Goal: Navigation & Orientation: Find specific page/section

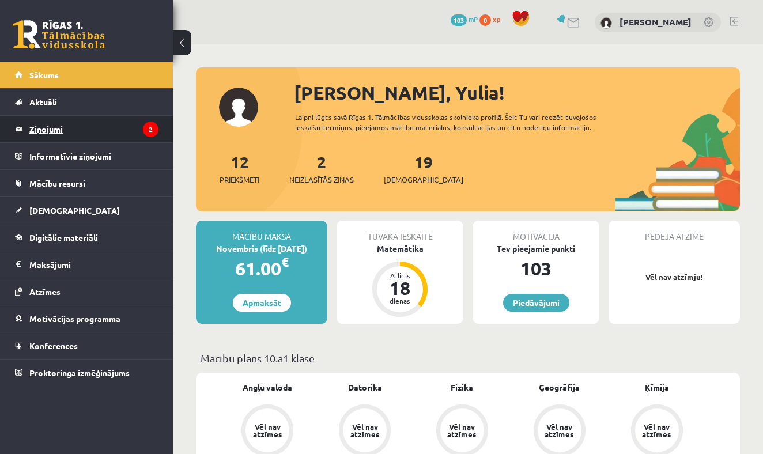
click at [83, 127] on legend "Ziņojumi 2" at bounding box center [93, 129] width 129 height 27
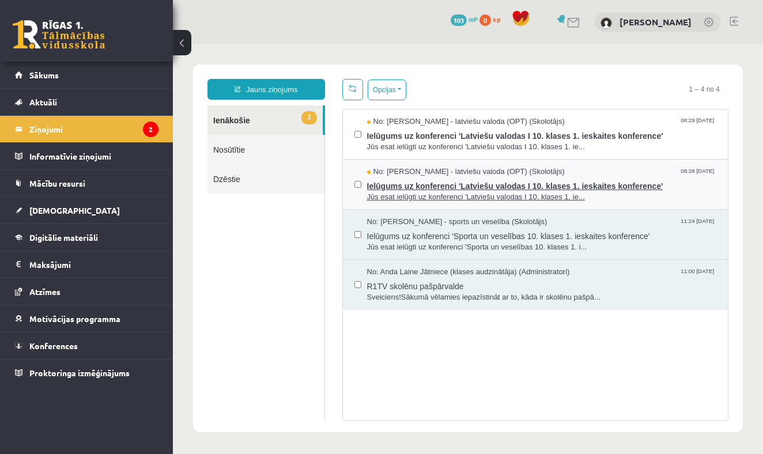
click at [451, 184] on span "Ielūgums uz konferenci 'Latviešu valodas I 10. klases 1. ieskaites konference'" at bounding box center [542, 185] width 350 height 14
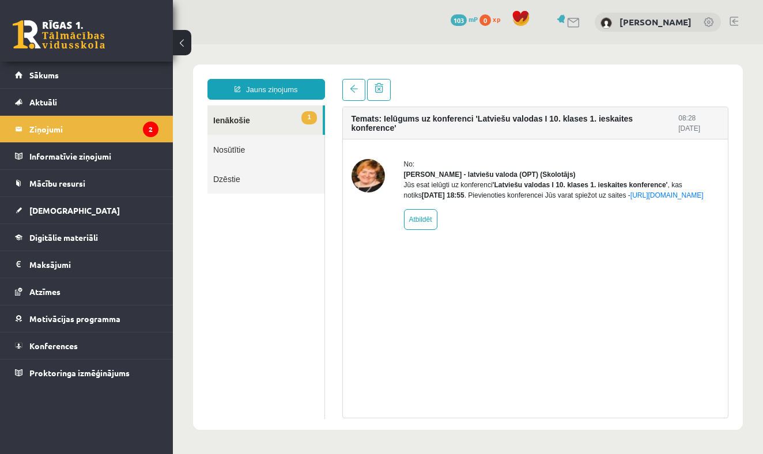
click at [240, 119] on link "1 Ienākošie" at bounding box center [264, 119] width 115 height 29
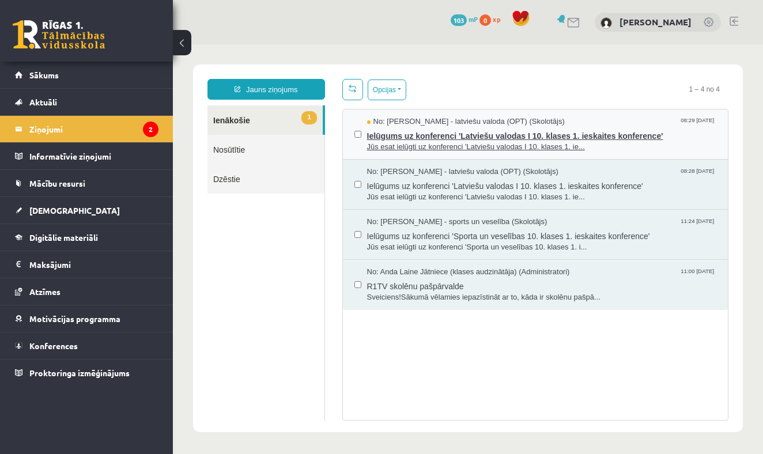
click at [403, 135] on span "Ielūgums uz konferenci 'Latviešu valodas I 10. klases 1. ieskaites konference'" at bounding box center [542, 134] width 350 height 14
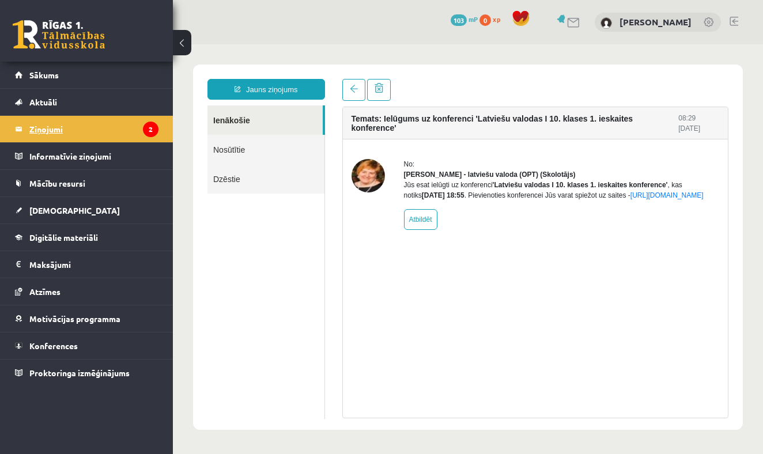
click at [50, 129] on legend "Ziņojumi 2" at bounding box center [93, 129] width 129 height 27
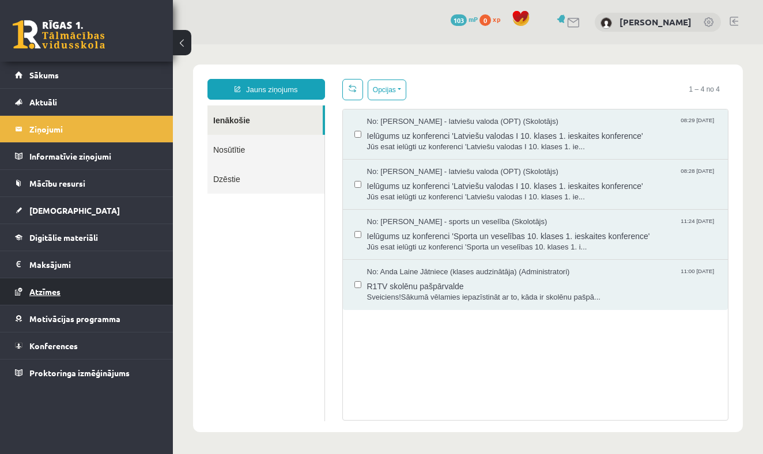
click at [45, 289] on span "Atzīmes" at bounding box center [44, 291] width 31 height 10
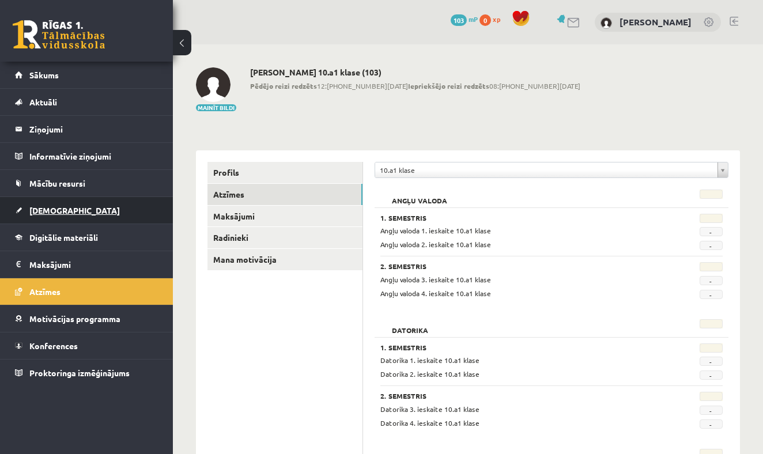
click at [49, 212] on span "[DEMOGRAPHIC_DATA]" at bounding box center [74, 210] width 90 height 10
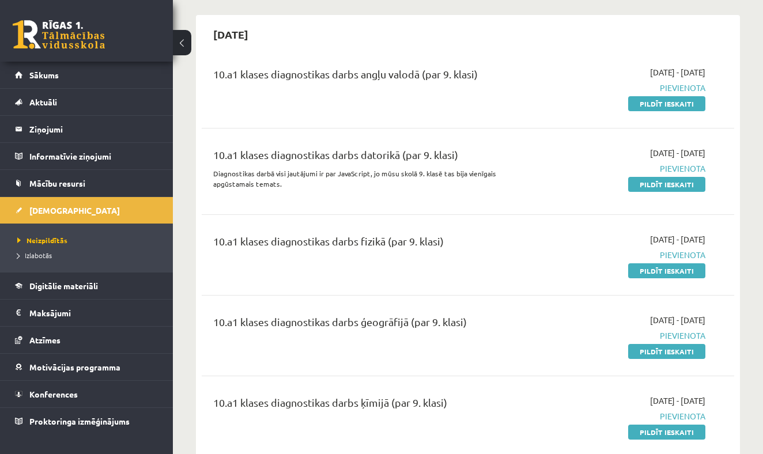
scroll to position [104, 0]
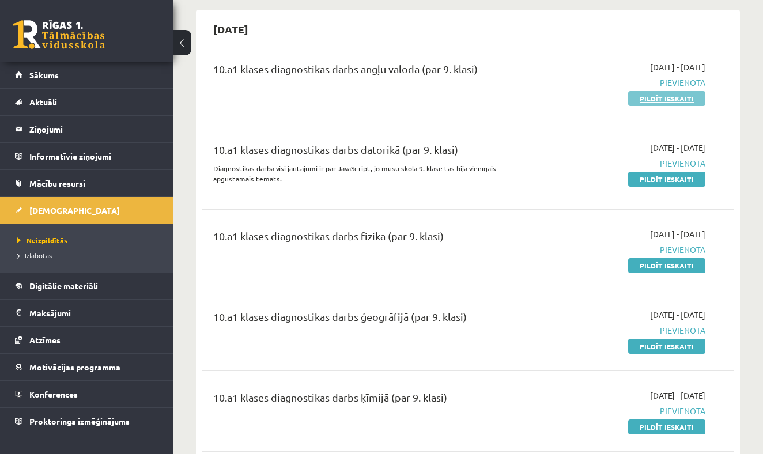
click at [655, 100] on link "Pildīt ieskaiti" at bounding box center [666, 98] width 77 height 15
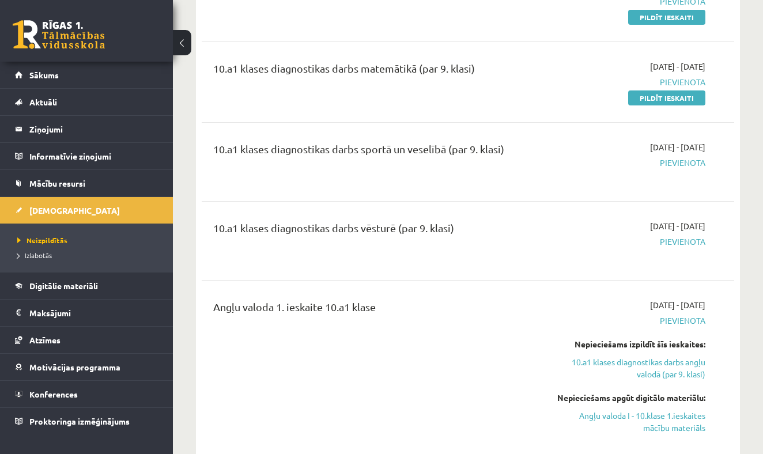
scroll to position [832, 0]
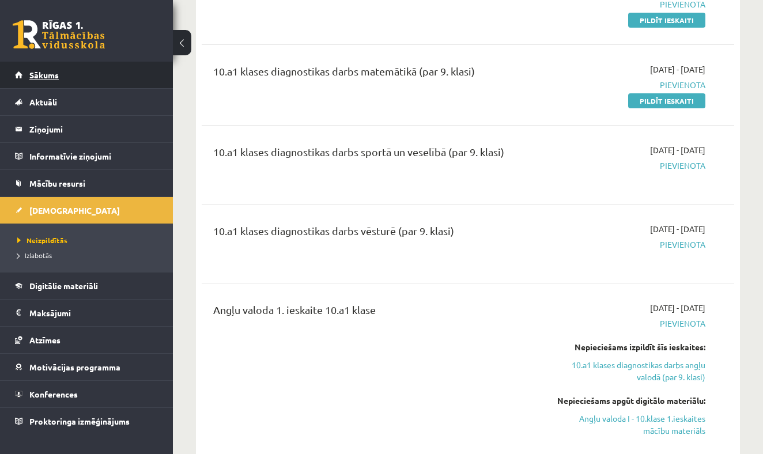
click at [47, 72] on span "Sākums" at bounding box center [43, 75] width 29 height 10
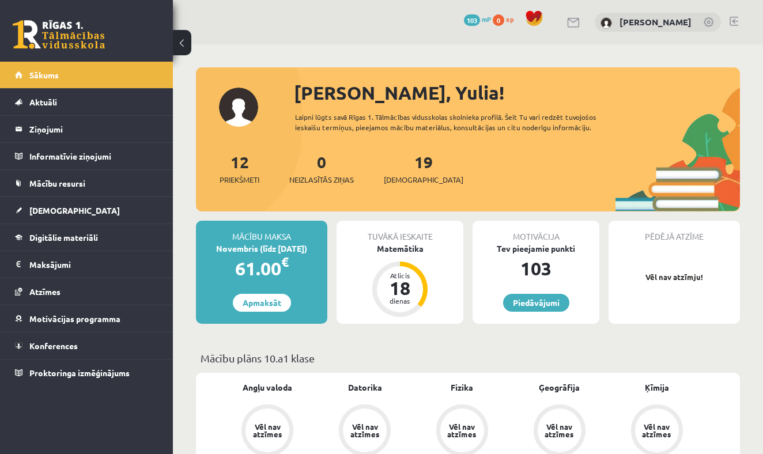
click at [575, 22] on link at bounding box center [574, 23] width 14 height 10
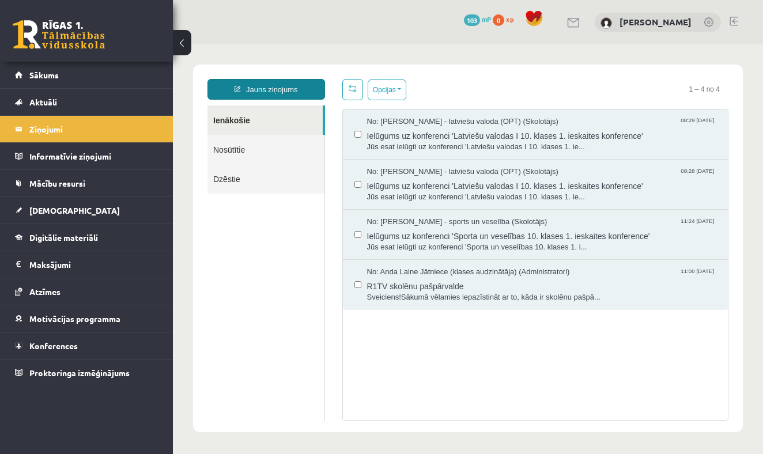
click at [275, 86] on link "Jauns ziņojums" at bounding box center [266, 89] width 118 height 21
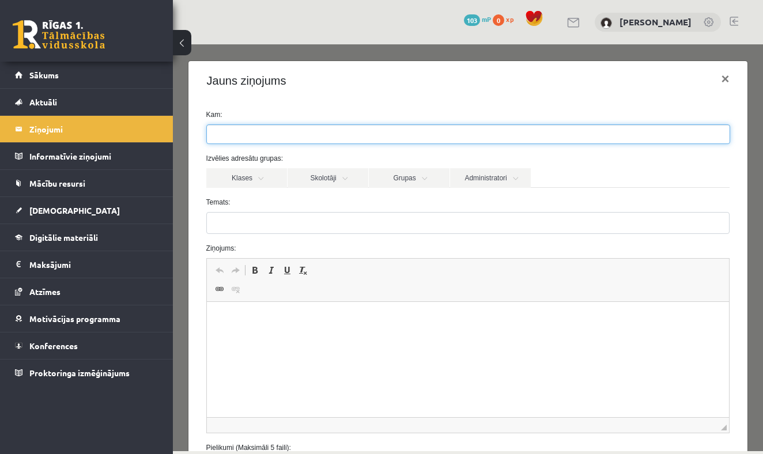
click at [266, 133] on ul at bounding box center [468, 134] width 523 height 18
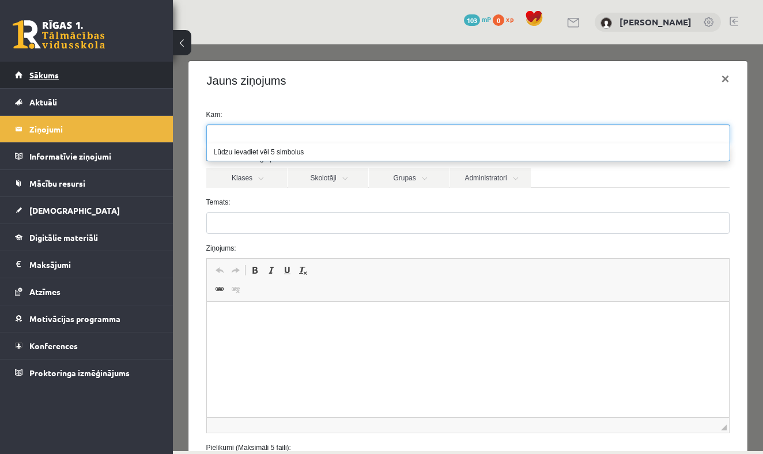
click at [45, 74] on span "Sākums" at bounding box center [43, 75] width 29 height 10
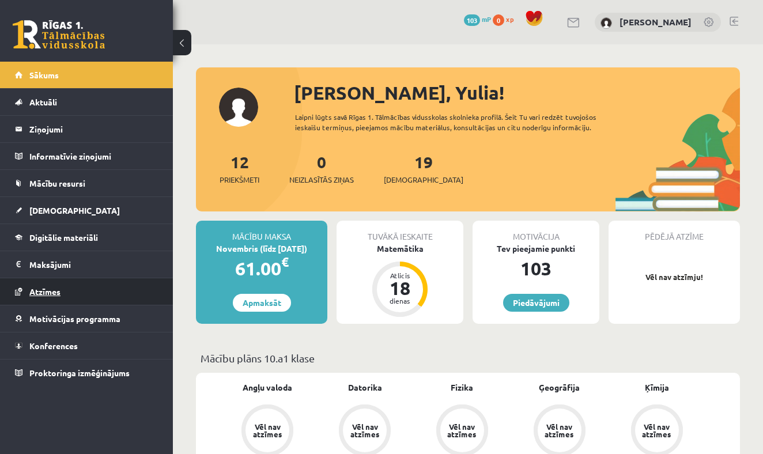
click at [43, 290] on span "Atzīmes" at bounding box center [44, 291] width 31 height 10
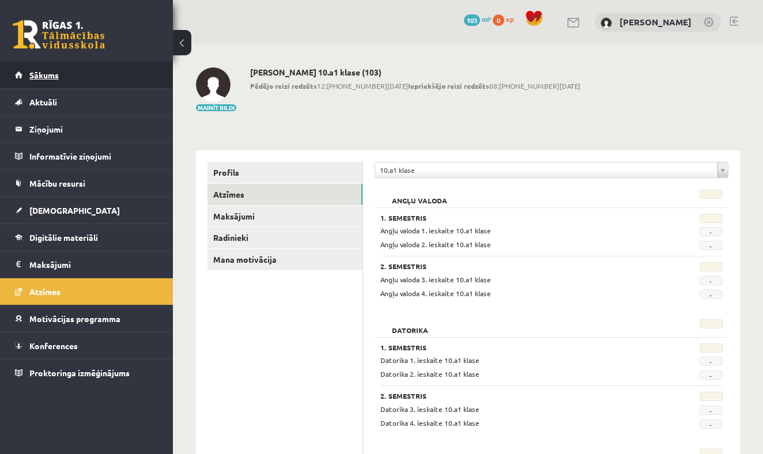
click at [41, 76] on span "Sākums" at bounding box center [43, 75] width 29 height 10
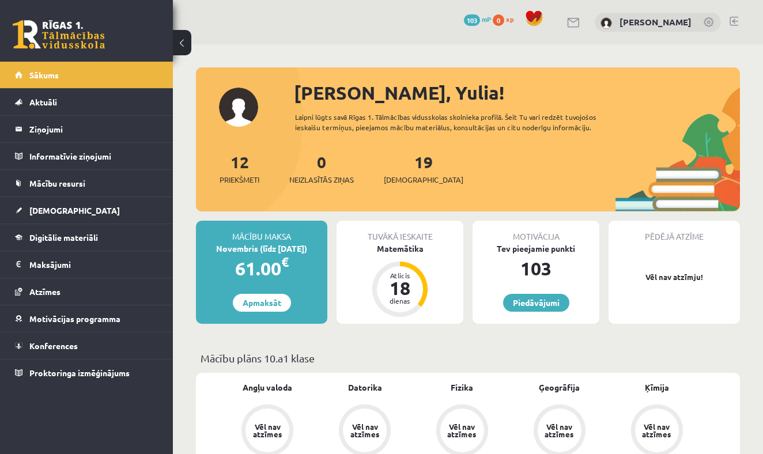
click at [572, 23] on link at bounding box center [574, 23] width 14 height 10
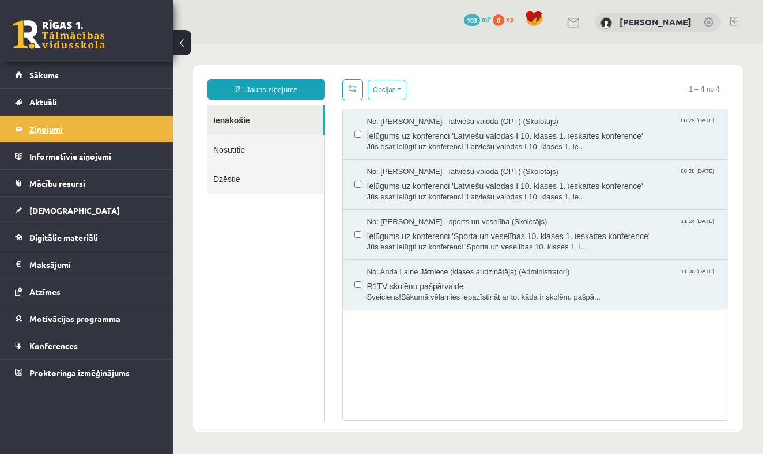
click at [50, 130] on legend "Ziņojumi 0" at bounding box center [93, 129] width 129 height 27
click at [48, 78] on span "Sākums" at bounding box center [43, 75] width 29 height 10
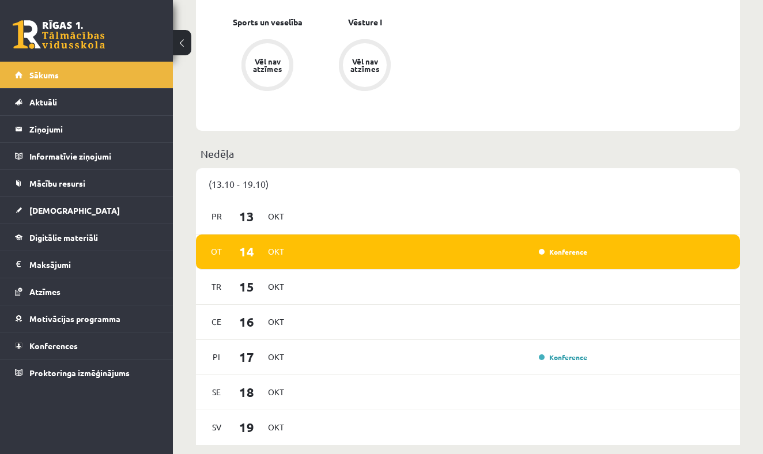
scroll to position [580, 0]
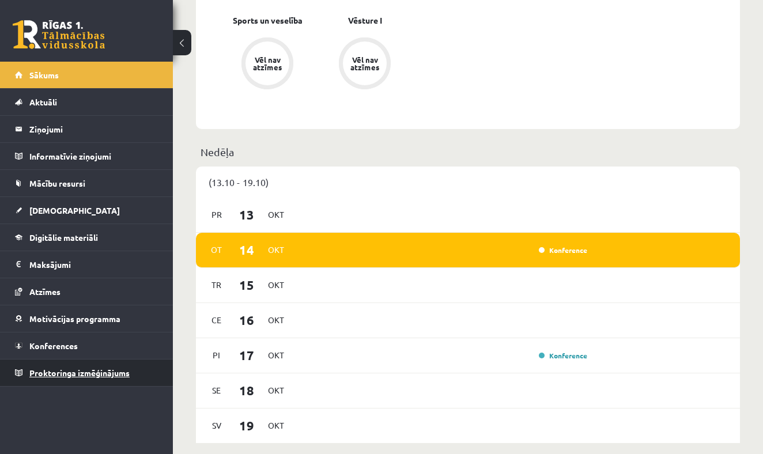
click at [50, 373] on span "Proktoringa izmēģinājums" at bounding box center [79, 373] width 100 height 10
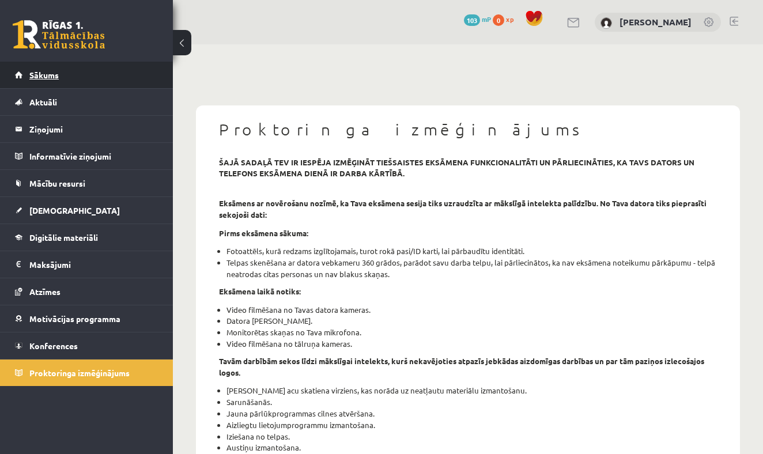
click at [27, 80] on link "Sākums" at bounding box center [86, 75] width 143 height 27
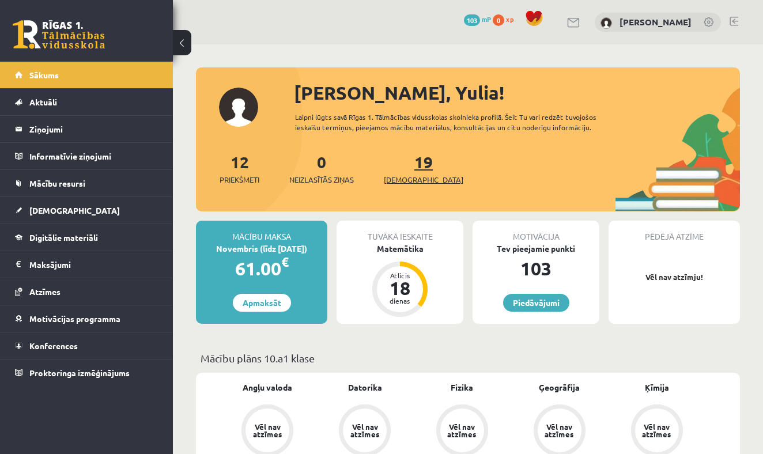
click at [404, 180] on span "[DEMOGRAPHIC_DATA]" at bounding box center [424, 180] width 80 height 12
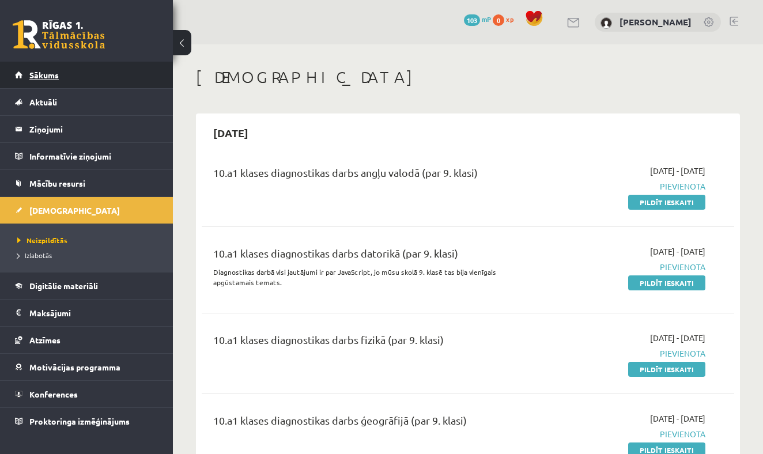
click at [45, 75] on span "Sākums" at bounding box center [43, 75] width 29 height 10
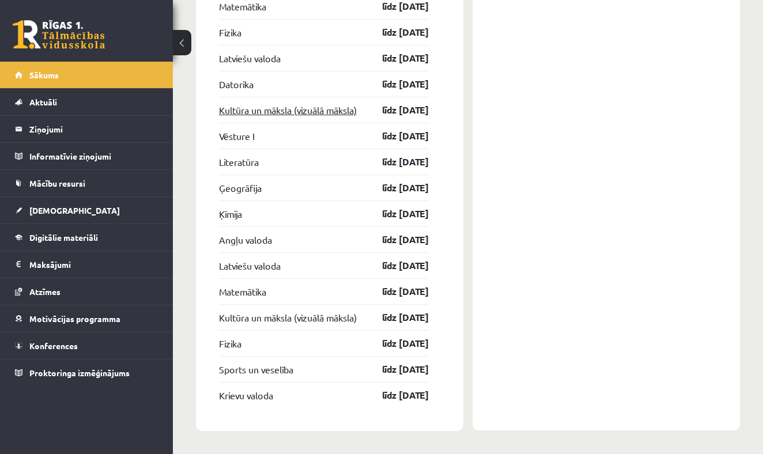
scroll to position [2244, 0]
click at [45, 73] on span "Sākums" at bounding box center [43, 75] width 29 height 10
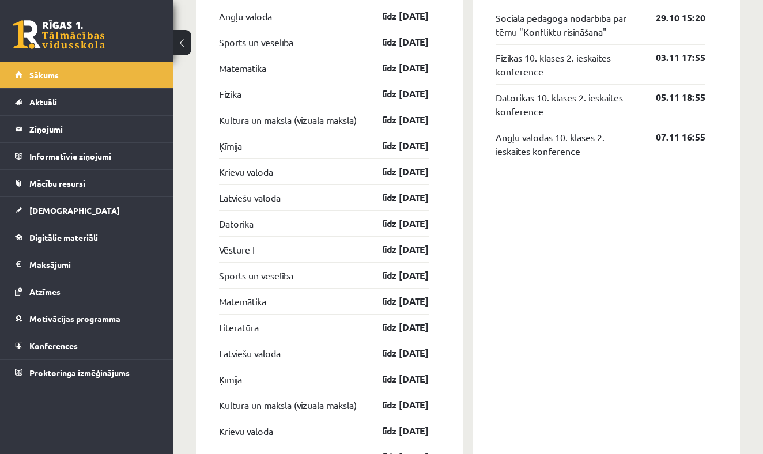
scroll to position [1175, 0]
